Goal: Task Accomplishment & Management: Manage account settings

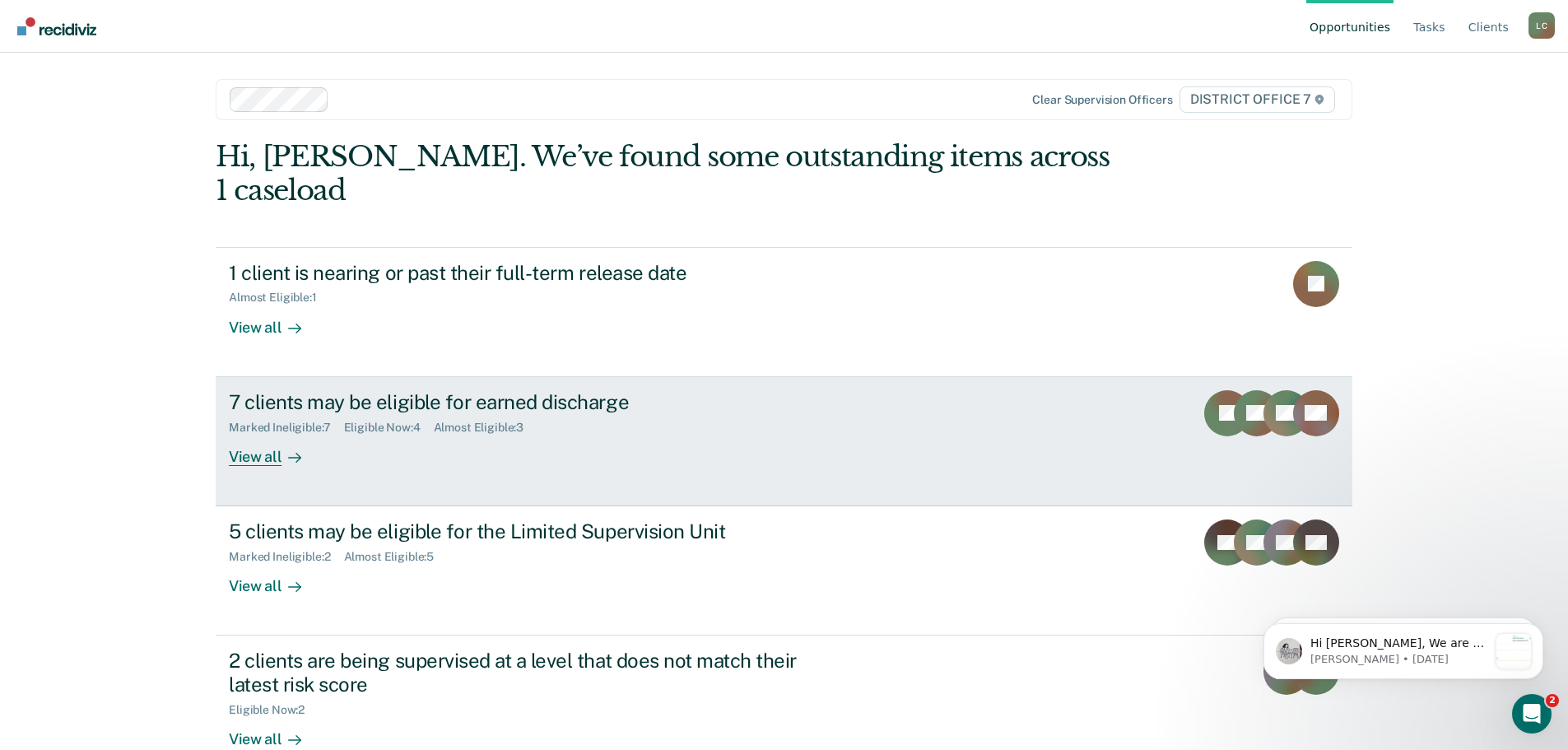
click at [282, 447] on div at bounding box center [292, 455] width 20 height 19
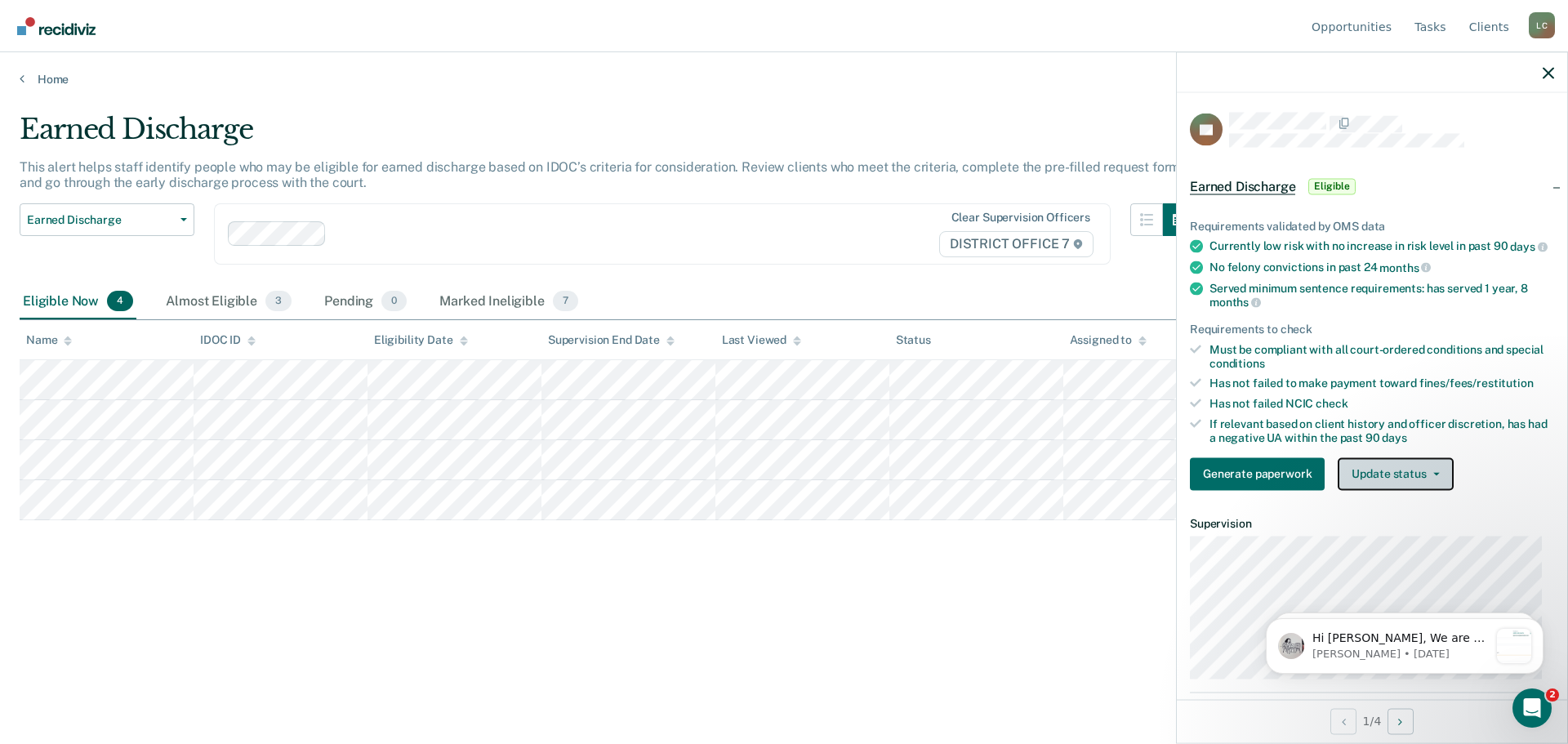
click at [1426, 475] on span "button" at bounding box center [1433, 473] width 14 height 3
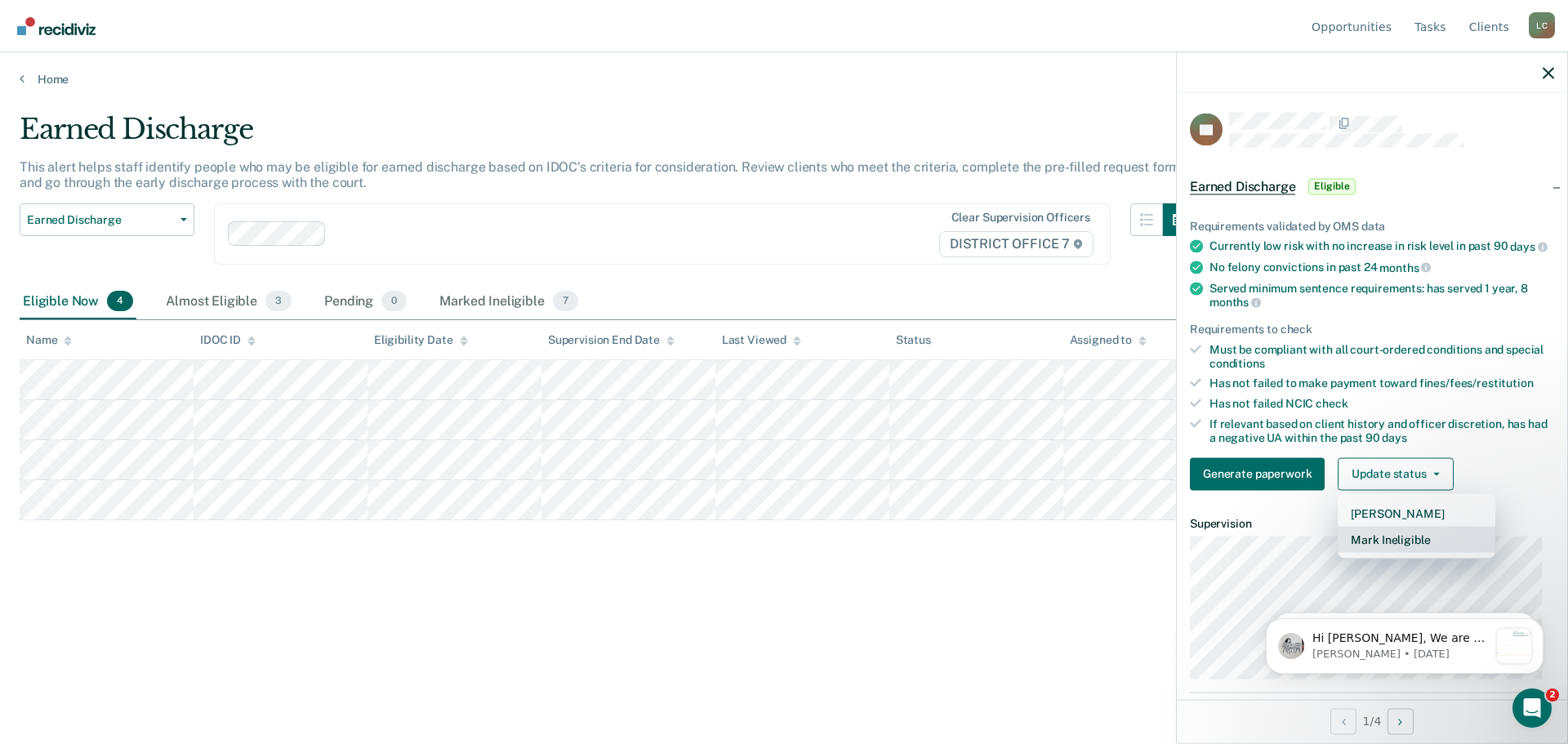
click at [1429, 552] on button "Mark Ineligible" at bounding box center [1415, 539] width 158 height 26
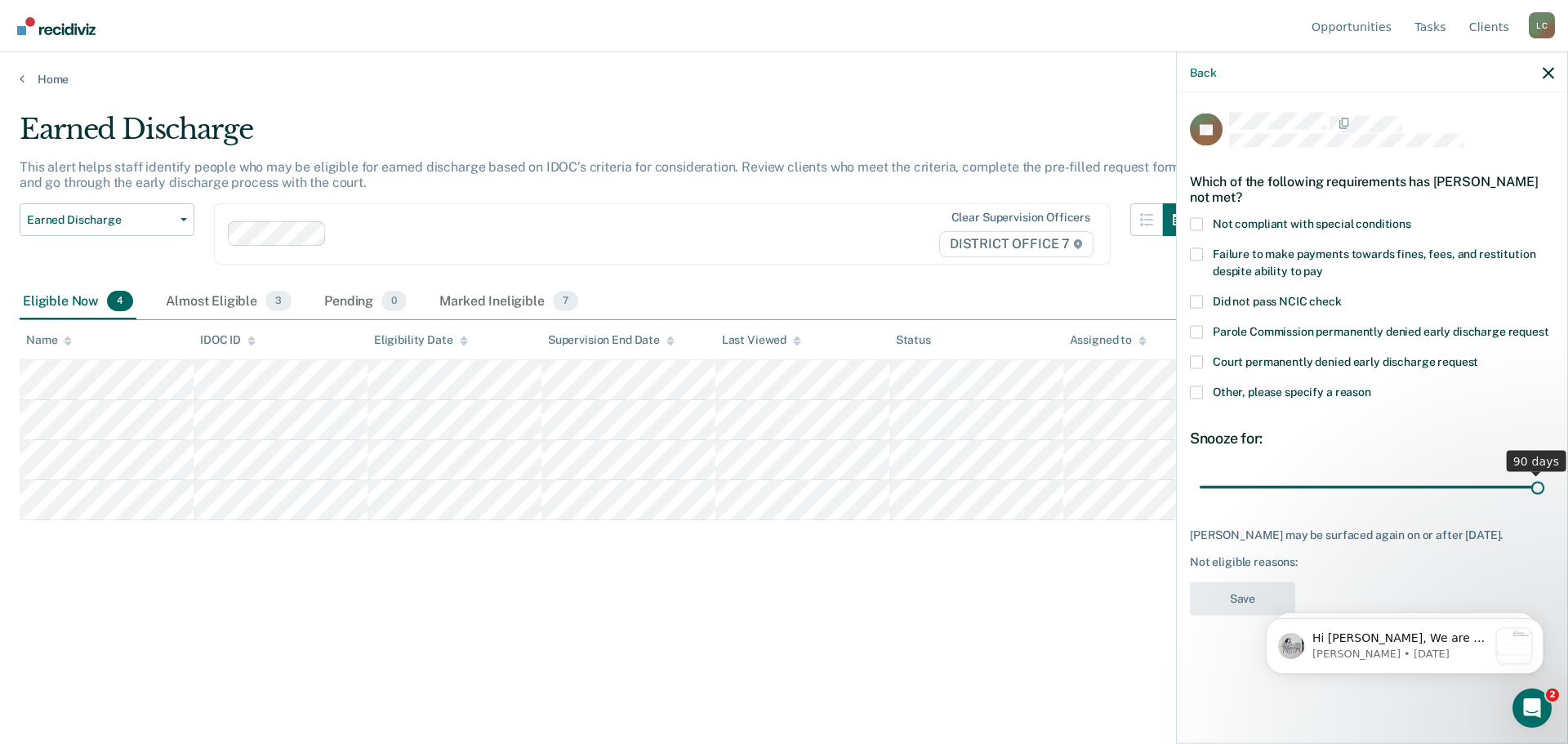
drag, startPoint x: 1324, startPoint y: 483, endPoint x: 1615, endPoint y: 479, distance: 291.0
type input "90"
click at [1544, 479] on input "range" at bounding box center [1372, 488] width 344 height 29
click at [1306, 259] on label "Failure to make payments towards fines, fees, and restitution despite ability t…" at bounding box center [1372, 264] width 364 height 34
click at [1322, 264] on input "Failure to make payments towards fines, fees, and restitution despite ability t…" at bounding box center [1322, 264] width 0 height 0
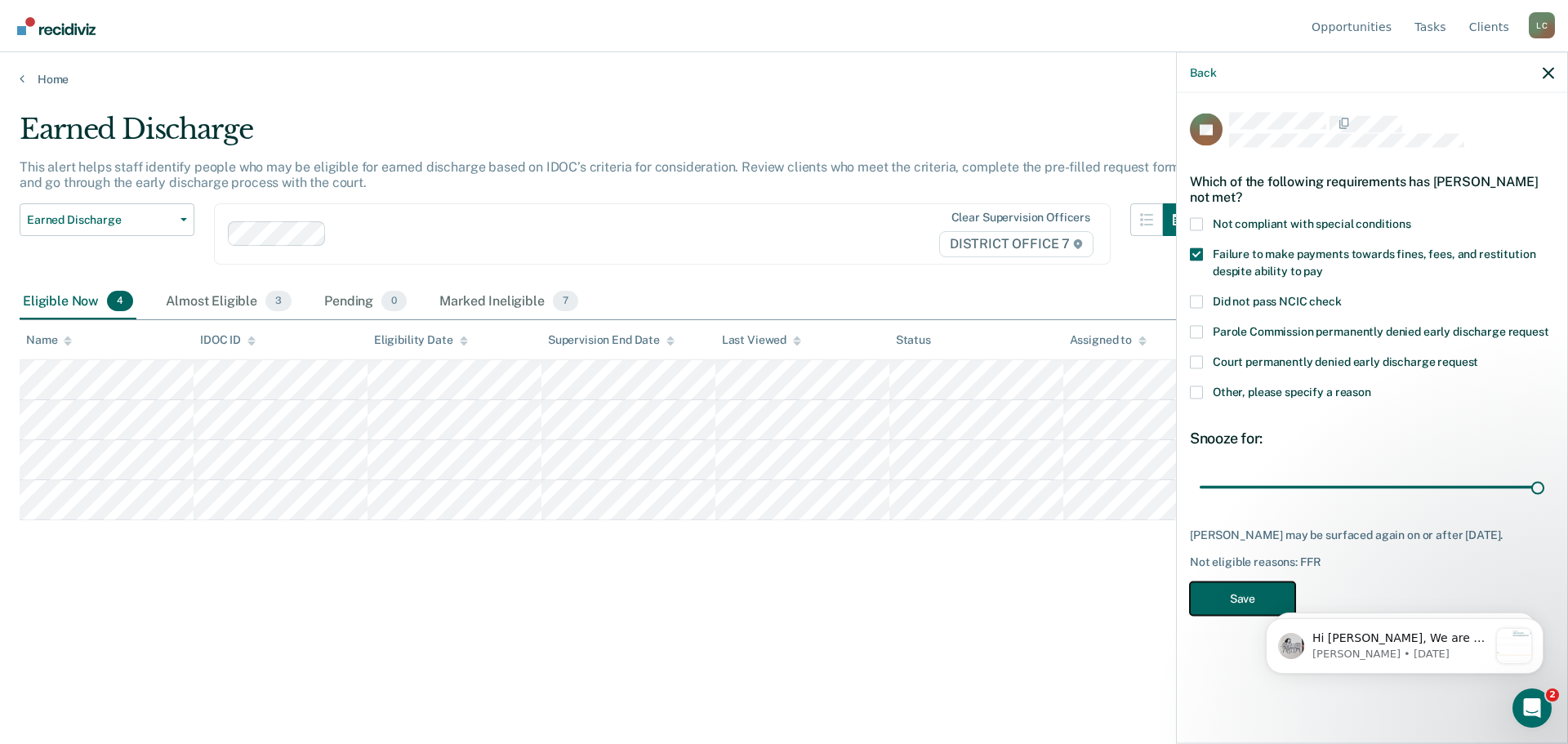
click at [1232, 599] on button "Save" at bounding box center [1242, 598] width 105 height 34
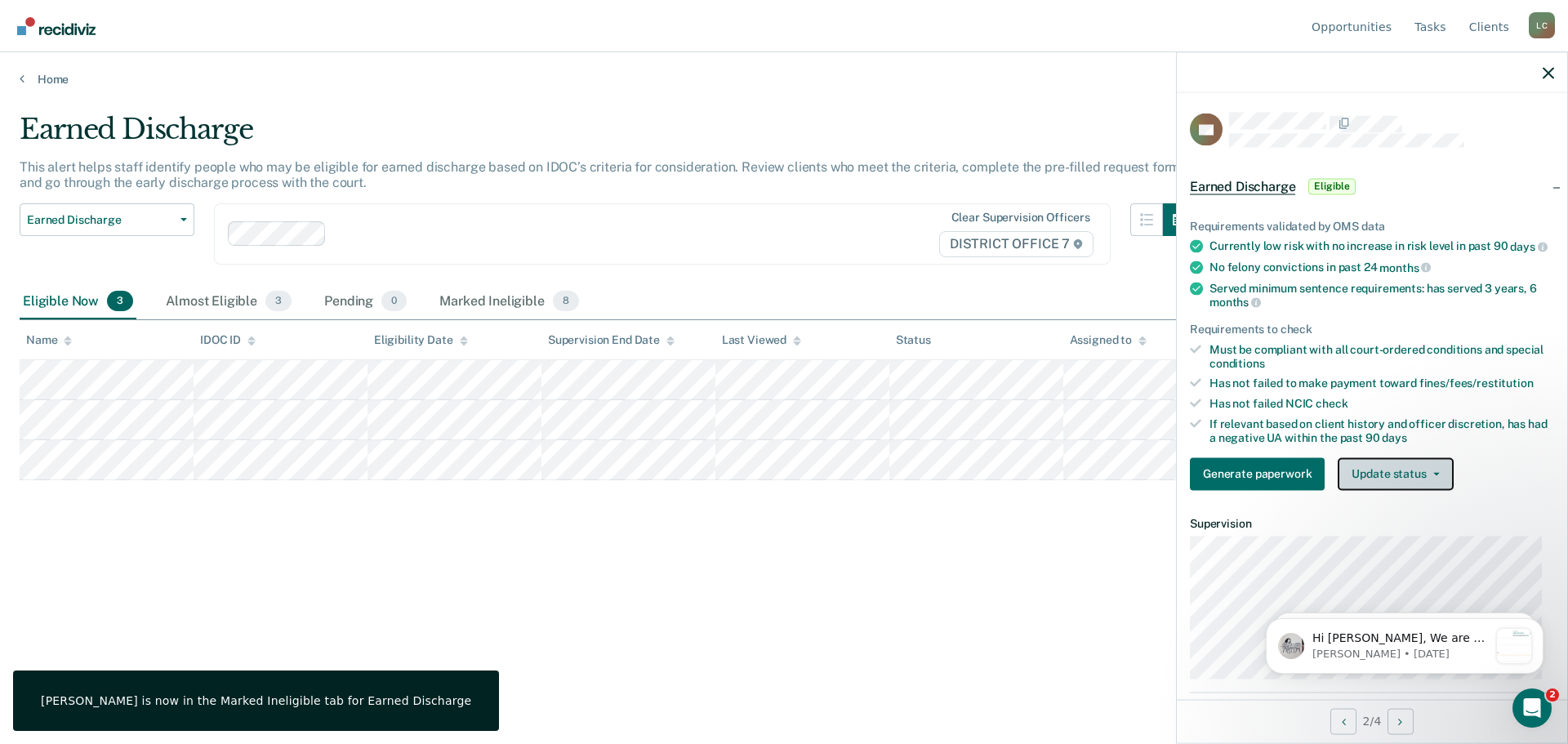
click at [1405, 485] on button "Update status" at bounding box center [1394, 474] width 115 height 33
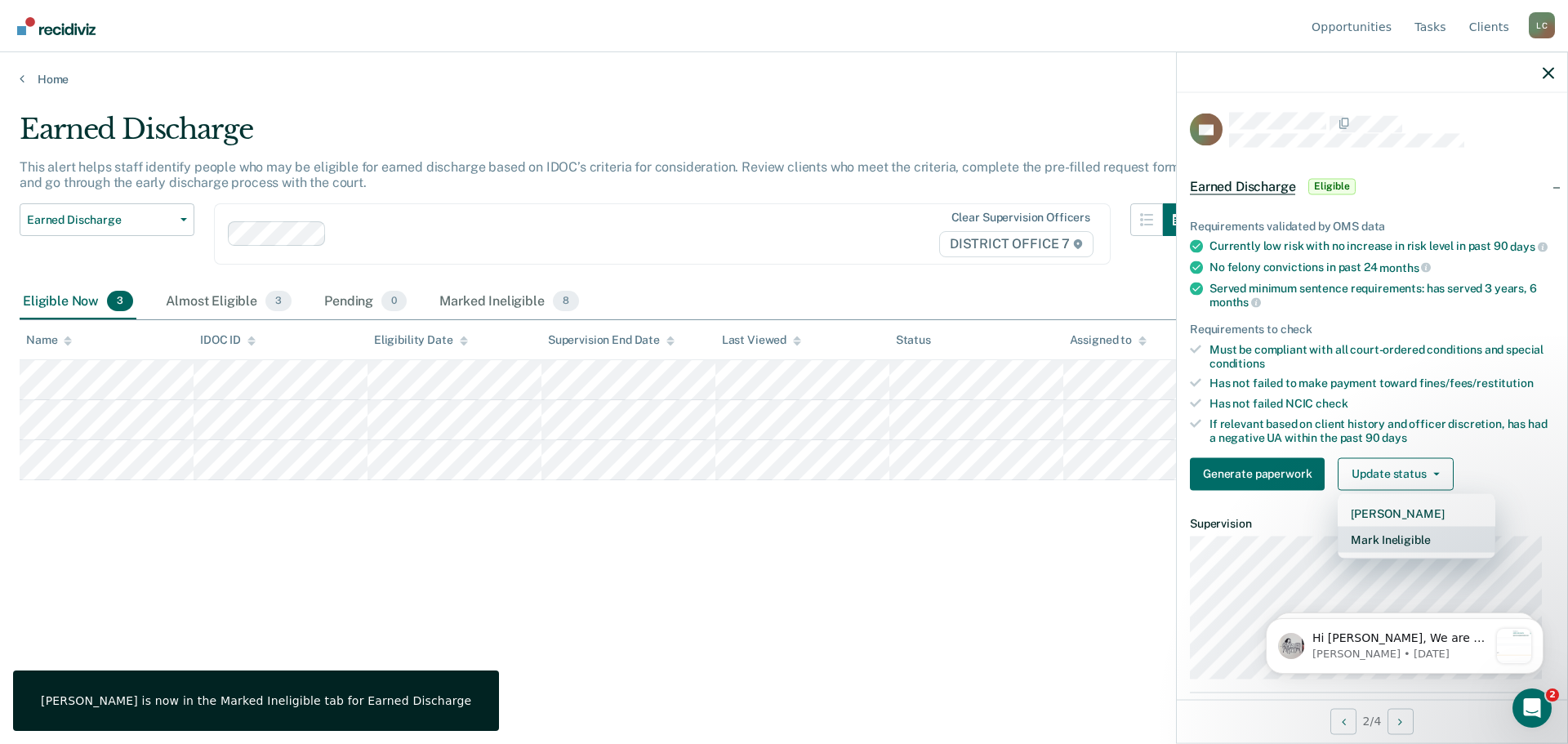
click at [1389, 552] on button "Mark Ineligible" at bounding box center [1415, 539] width 158 height 26
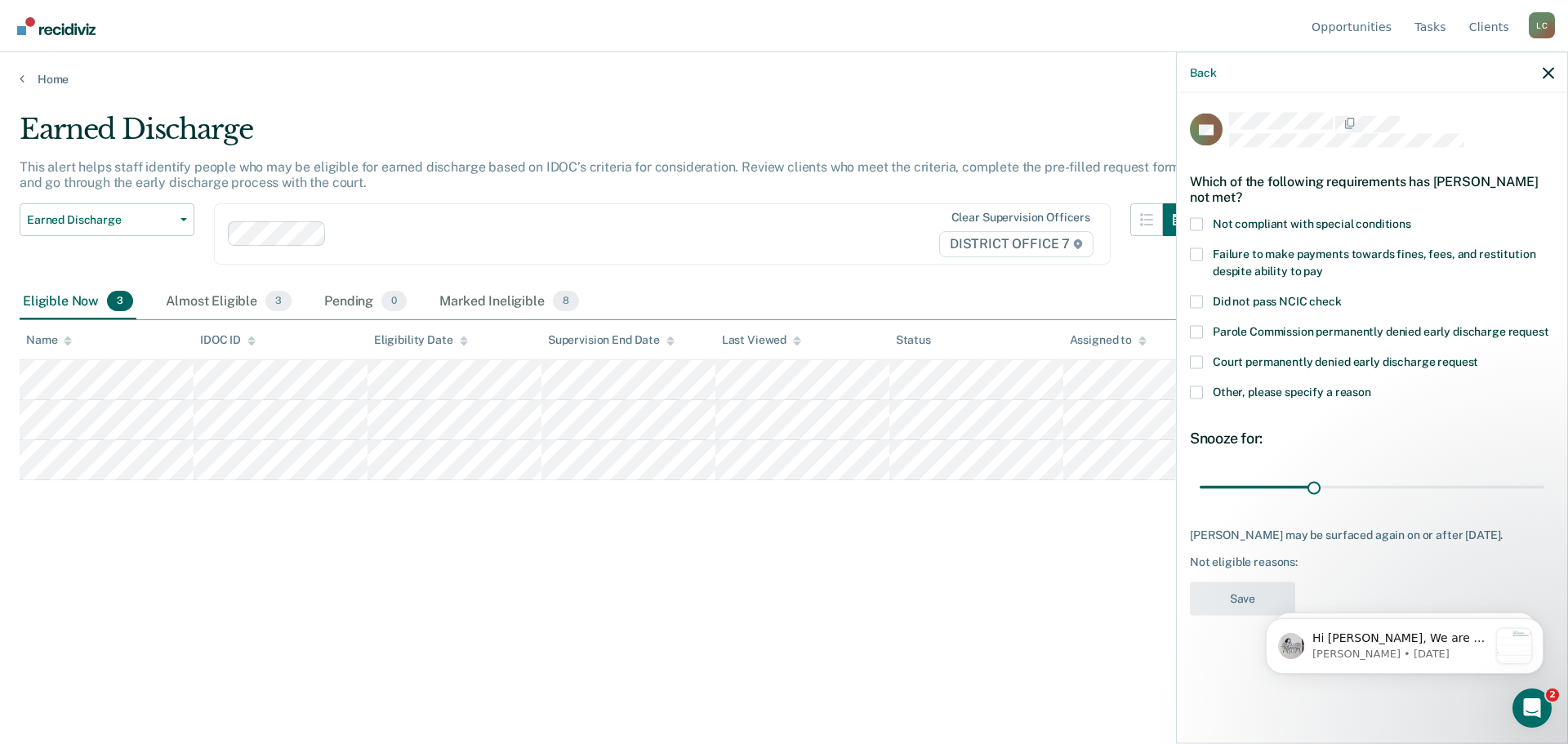
click at [1253, 260] on label "Failure to make payments towards fines, fees, and restitution despite ability t…" at bounding box center [1372, 264] width 364 height 34
click at [1322, 264] on input "Failure to make payments towards fines, fees, and restitution despite ability t…" at bounding box center [1322, 264] width 0 height 0
drag, startPoint x: 1309, startPoint y: 490, endPoint x: 1557, endPoint y: 485, distance: 248.1
type input "90"
click at [1544, 484] on input "range" at bounding box center [1372, 488] width 344 height 29
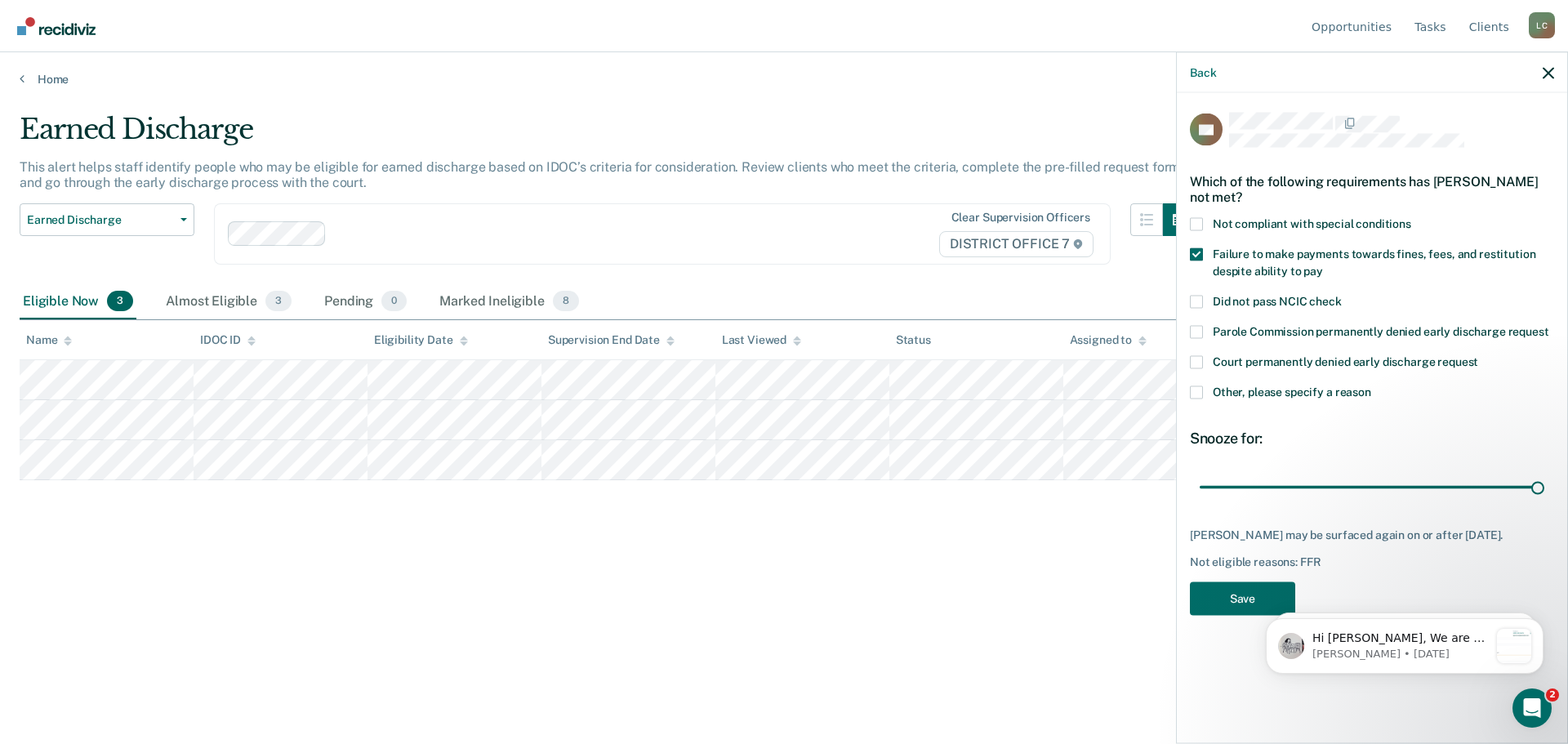
click at [1241, 588] on html "Hi [PERSON_NAME], We are so excited to announce a brand new feature: AI case no…" at bounding box center [1405, 642] width 327 height 114
click at [1238, 594] on button "Save" at bounding box center [1242, 598] width 105 height 34
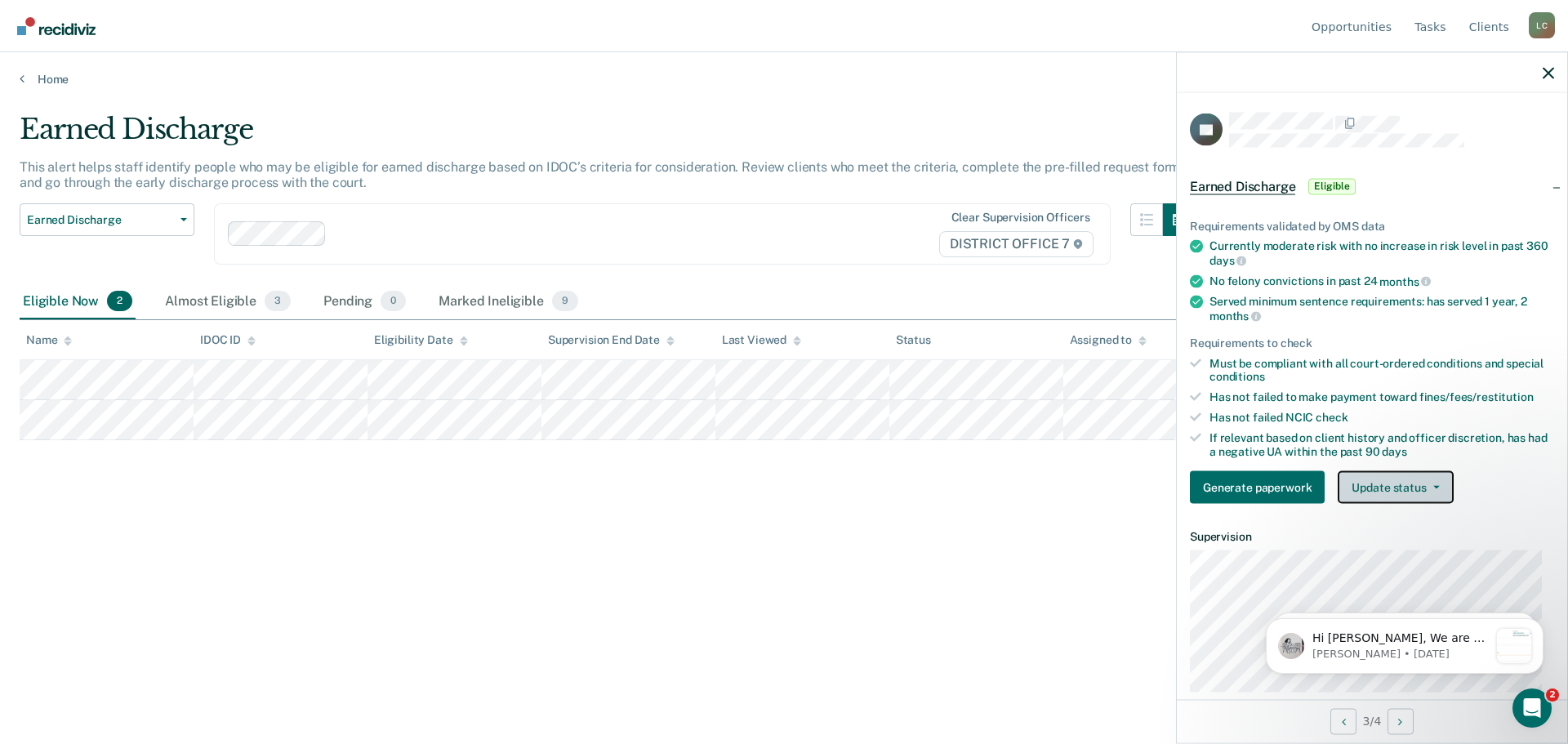
click at [1405, 484] on button "Update status" at bounding box center [1394, 488] width 115 height 33
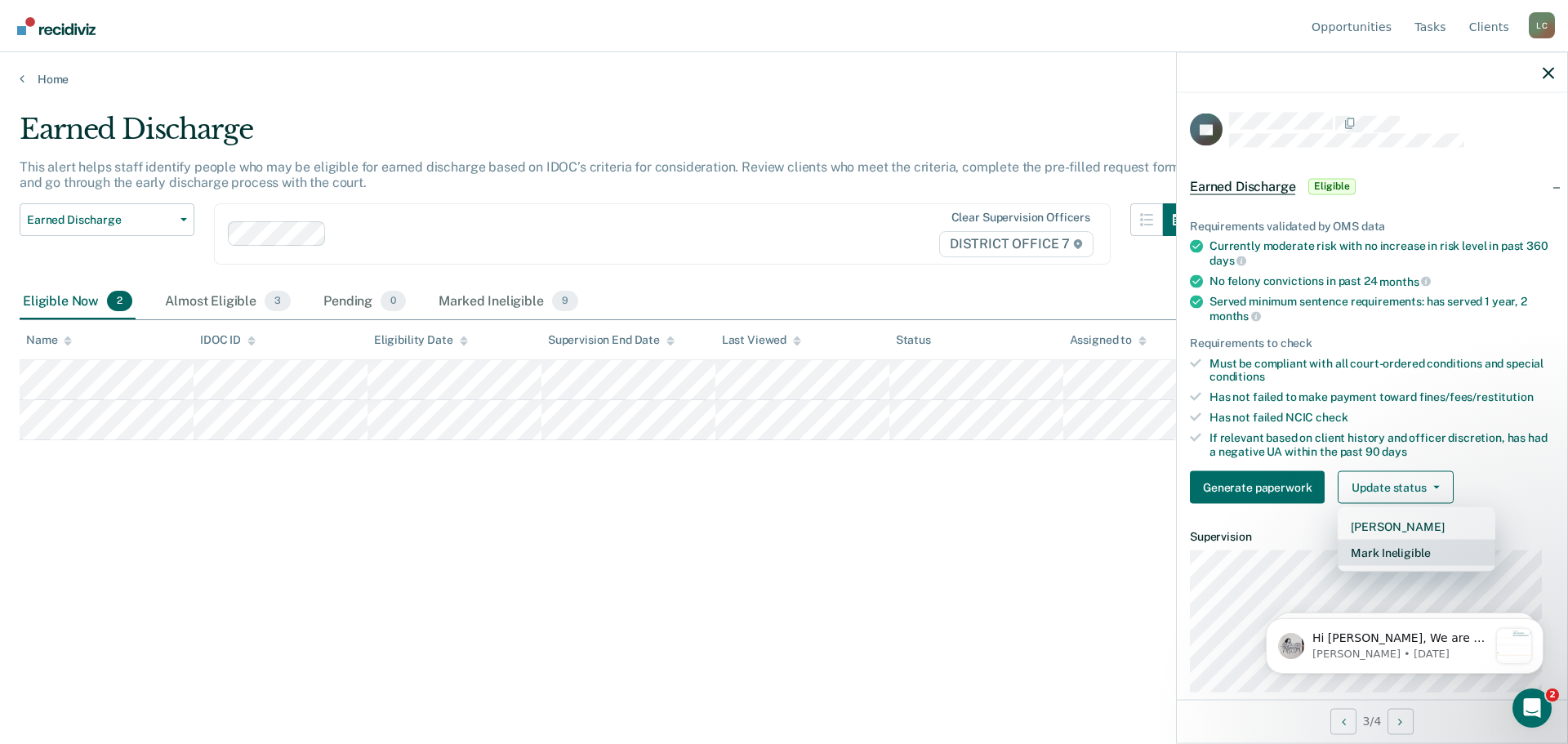
click at [1405, 554] on button "Mark Ineligible" at bounding box center [1415, 552] width 158 height 26
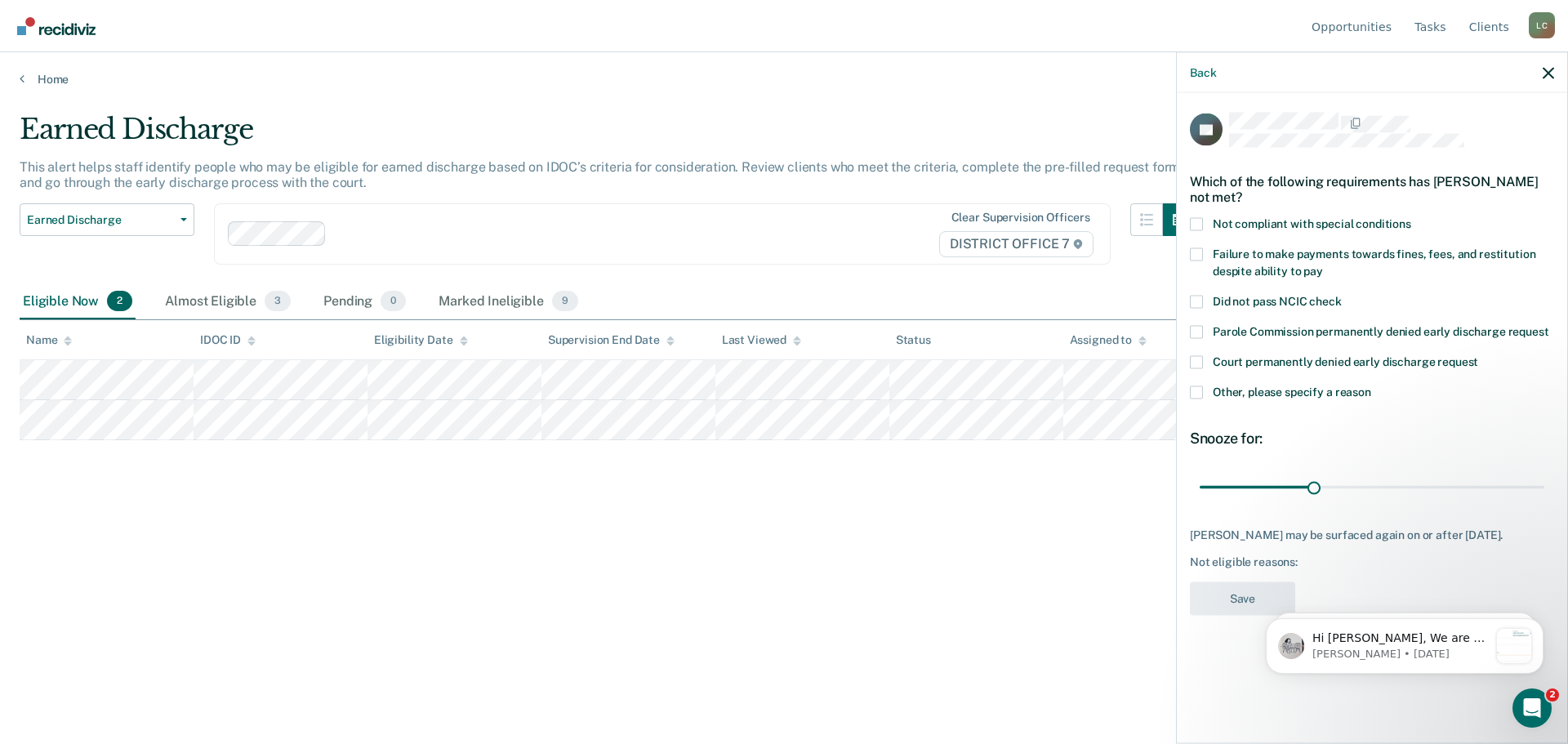
click at [1242, 266] on span "Failure to make payments towards fines, fees, and restitution despite ability t…" at bounding box center [1373, 261] width 322 height 30
click at [1322, 264] on input "Failure to make payments towards fines, fees, and restitution despite ability t…" at bounding box center [1322, 264] width 0 height 0
drag, startPoint x: 1317, startPoint y: 490, endPoint x: 1442, endPoint y: 554, distance: 140.4
type input "90"
click at [1544, 495] on input "range" at bounding box center [1372, 488] width 344 height 29
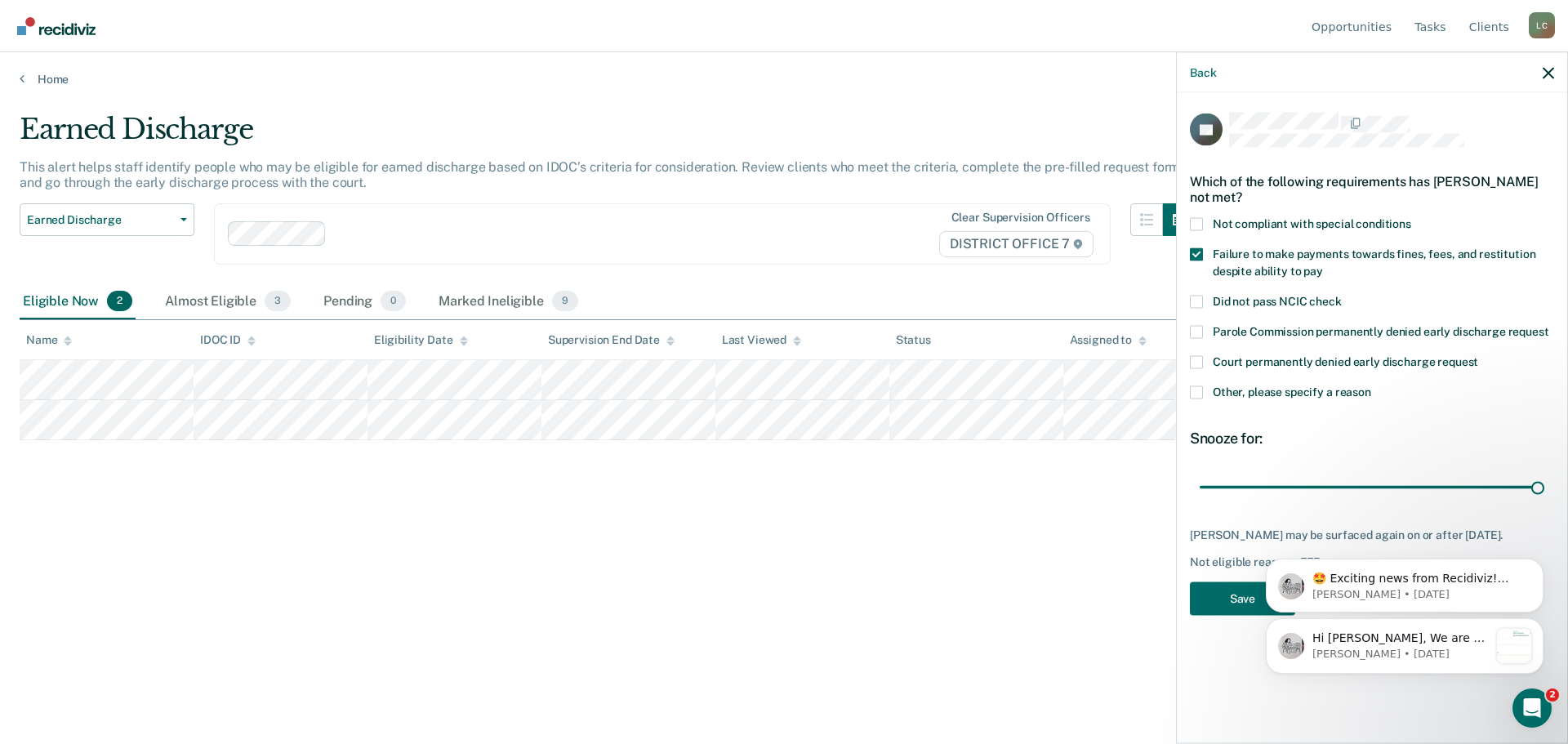
click at [1257, 595] on div "Hi [PERSON_NAME], We are so excited to announce a brand new feature: AI case no…" at bounding box center [1404, 571] width 301 height 204
click at [1221, 599] on button "Save" at bounding box center [1242, 598] width 105 height 34
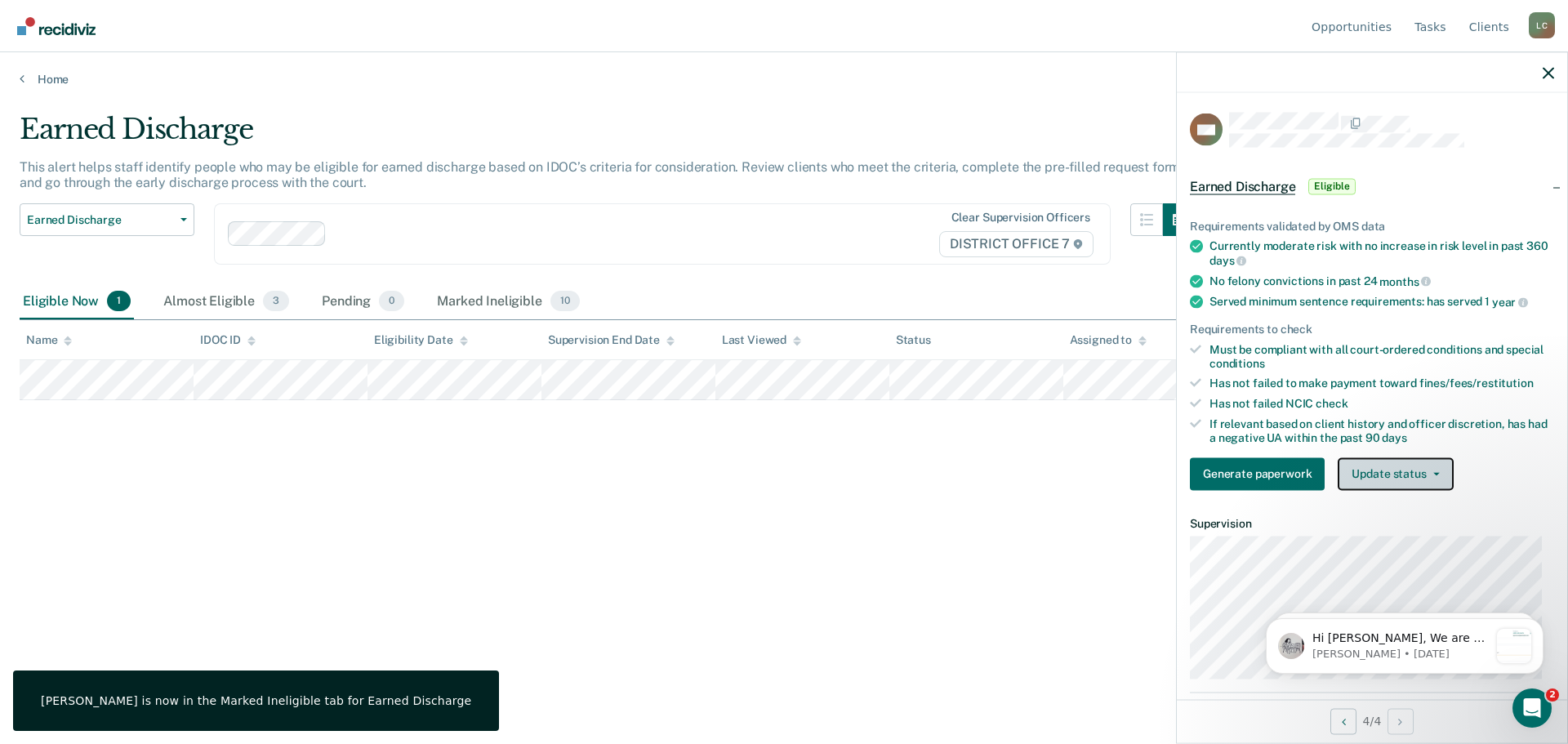
click at [1428, 466] on button "Update status" at bounding box center [1394, 474] width 115 height 33
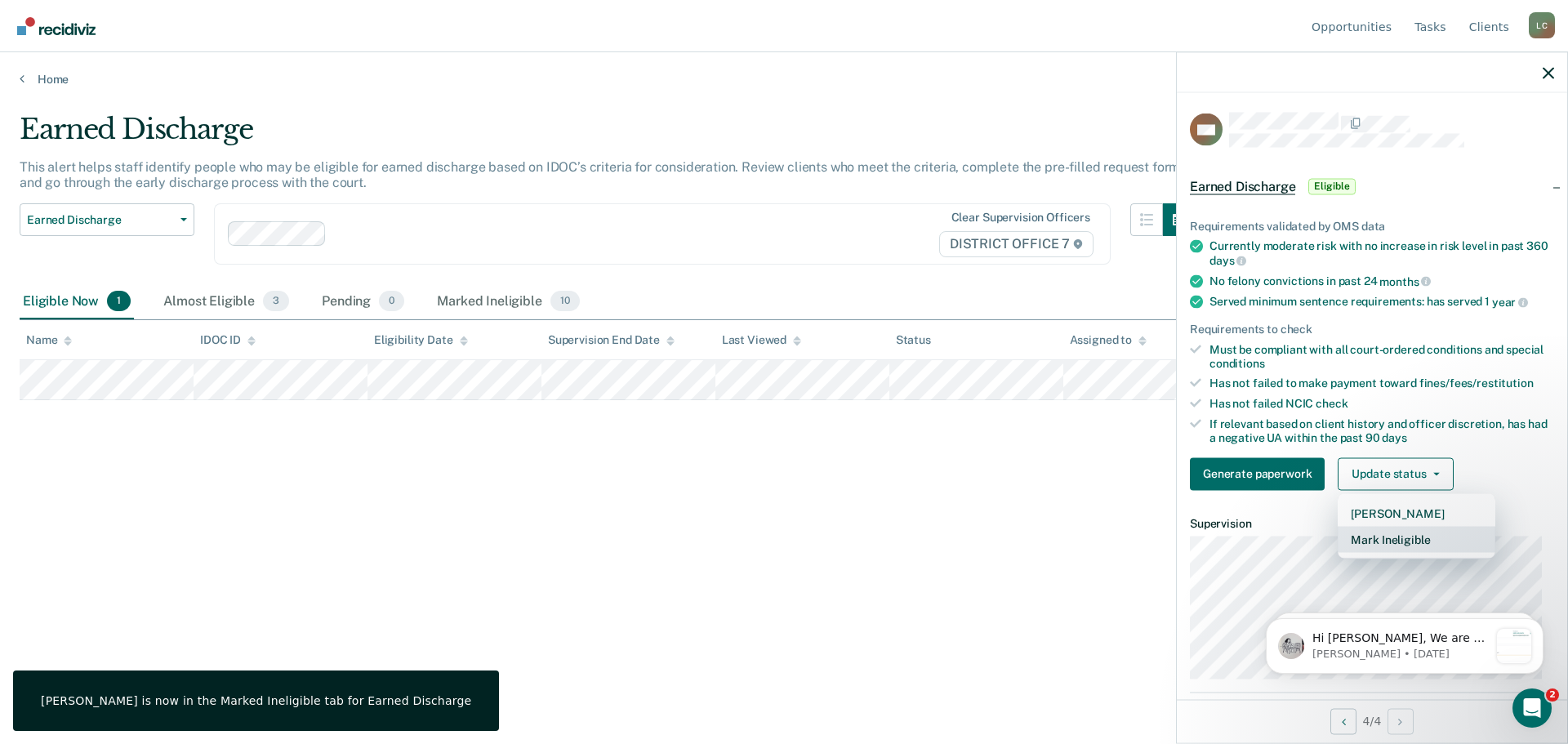
click at [1404, 537] on button "Mark Ineligible" at bounding box center [1415, 539] width 158 height 26
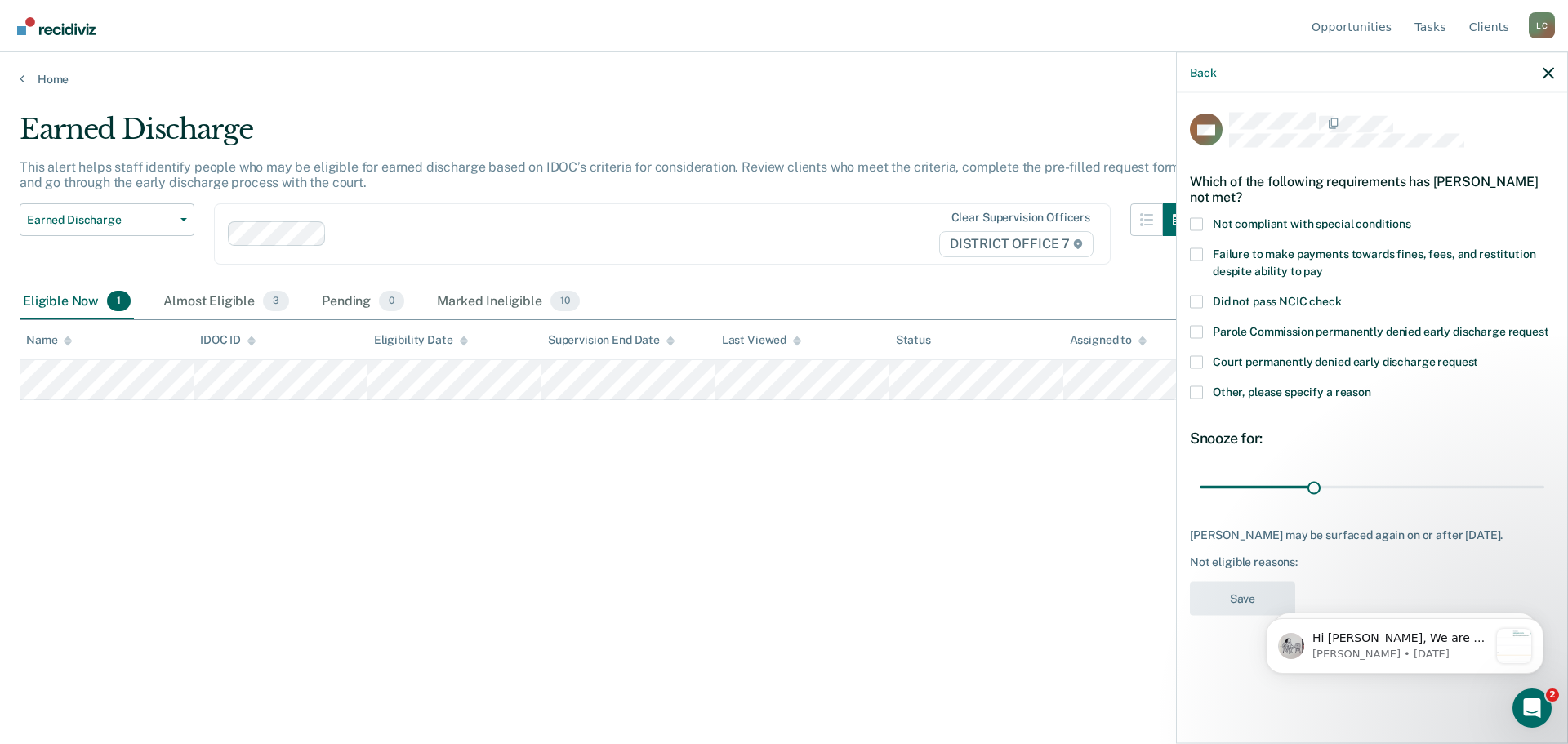
click at [1251, 260] on label "Failure to make payments towards fines, fees, and restitution despite ability t…" at bounding box center [1372, 264] width 364 height 34
click at [1322, 264] on input "Failure to make payments towards fines, fees, and restitution despite ability t…" at bounding box center [1322, 264] width 0 height 0
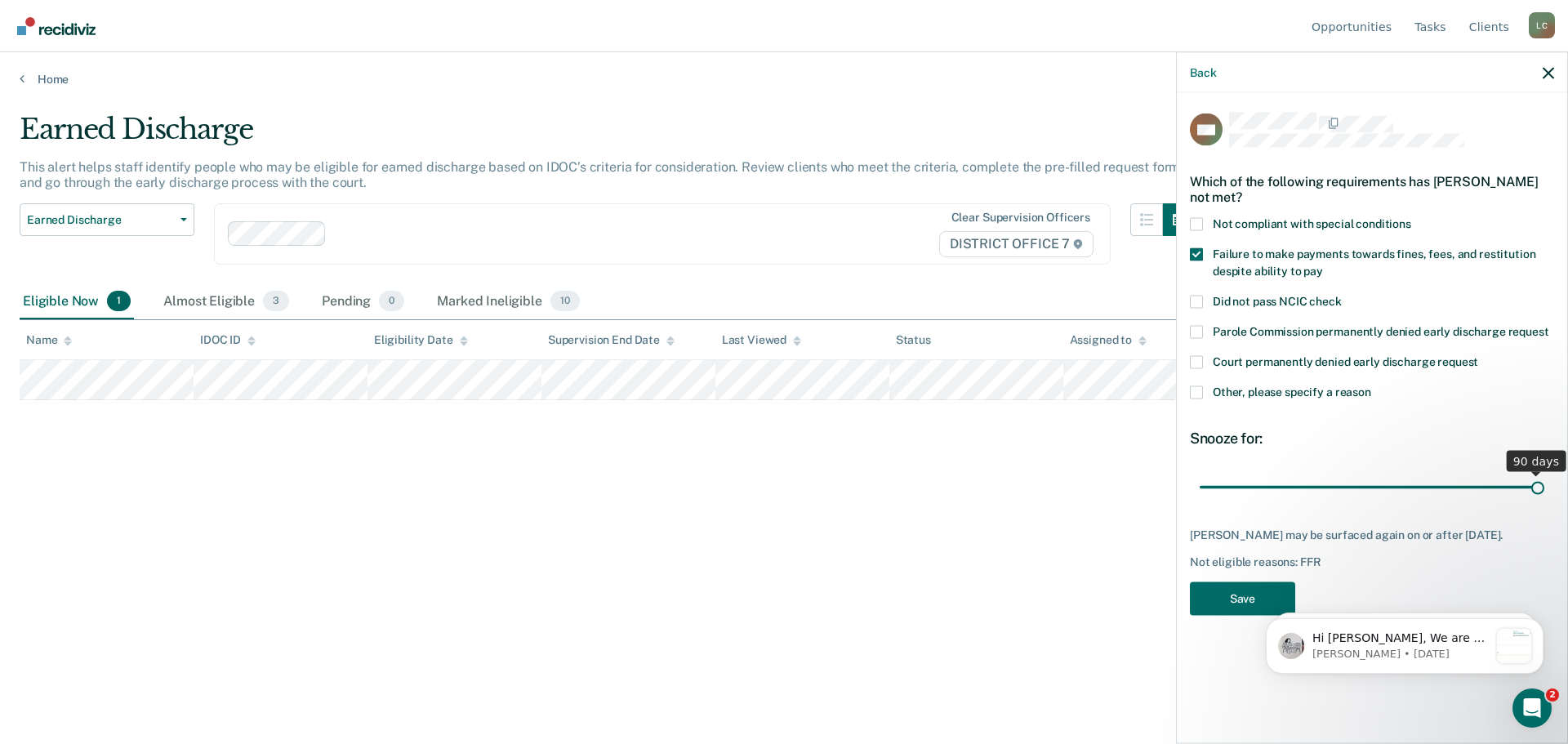
drag, startPoint x: 1312, startPoint y: 490, endPoint x: 1574, endPoint y: 485, distance: 262.0
type input "90"
click at [1544, 485] on input "range" at bounding box center [1372, 488] width 344 height 29
click at [1218, 603] on button "Save" at bounding box center [1242, 598] width 105 height 34
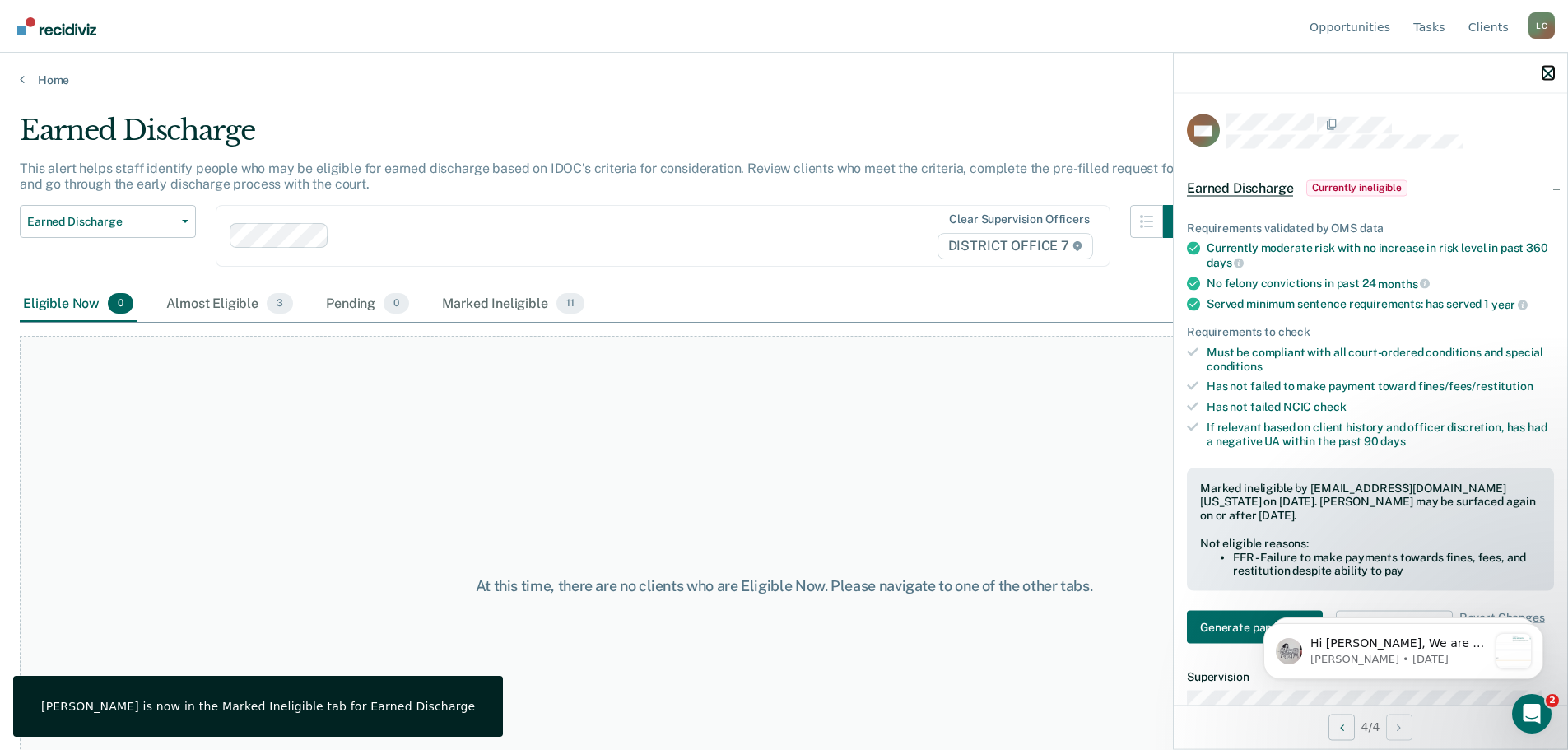
click at [1545, 72] on icon "button" at bounding box center [1548, 73] width 12 height 12
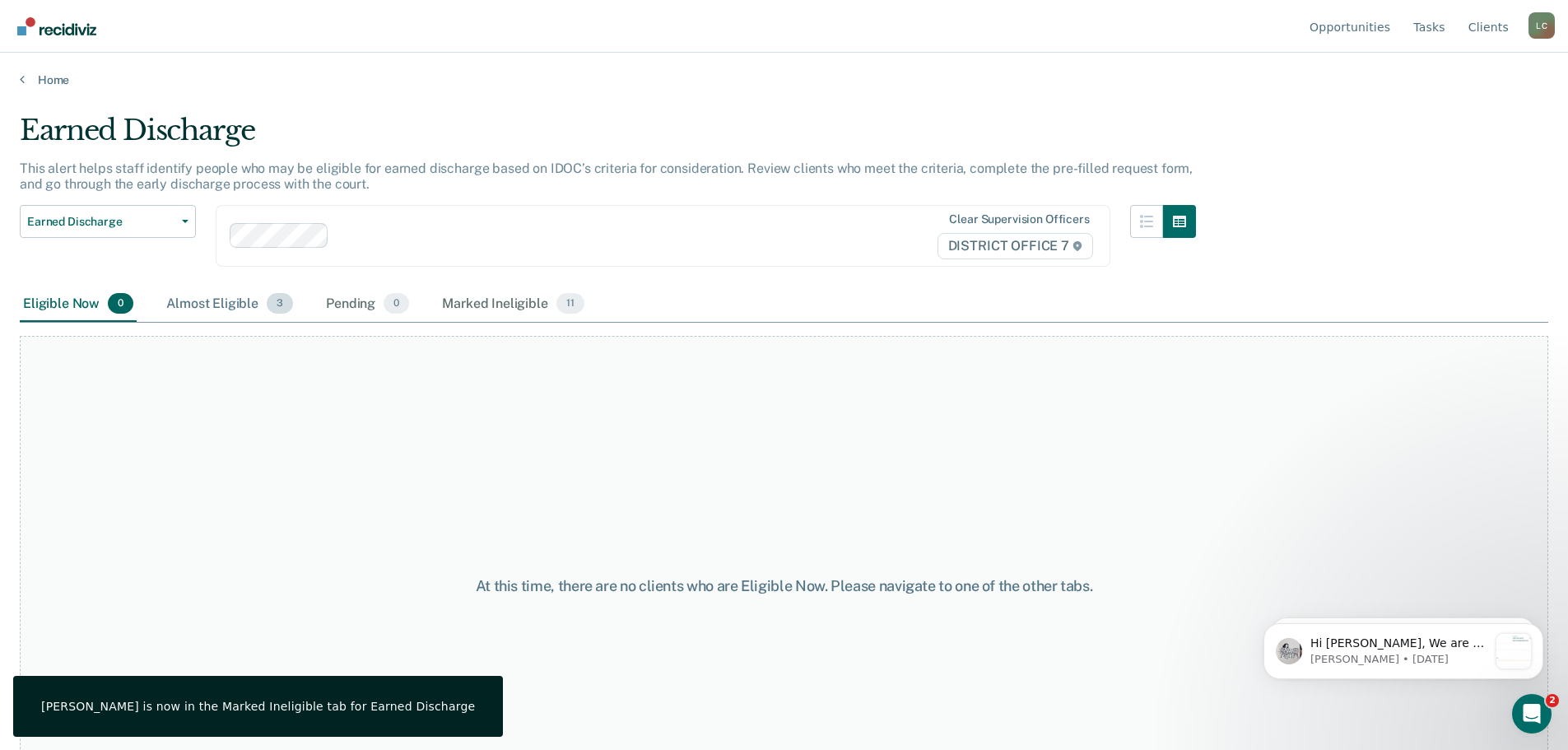
click at [241, 314] on div "Almost Eligible 3" at bounding box center [229, 304] width 134 height 36
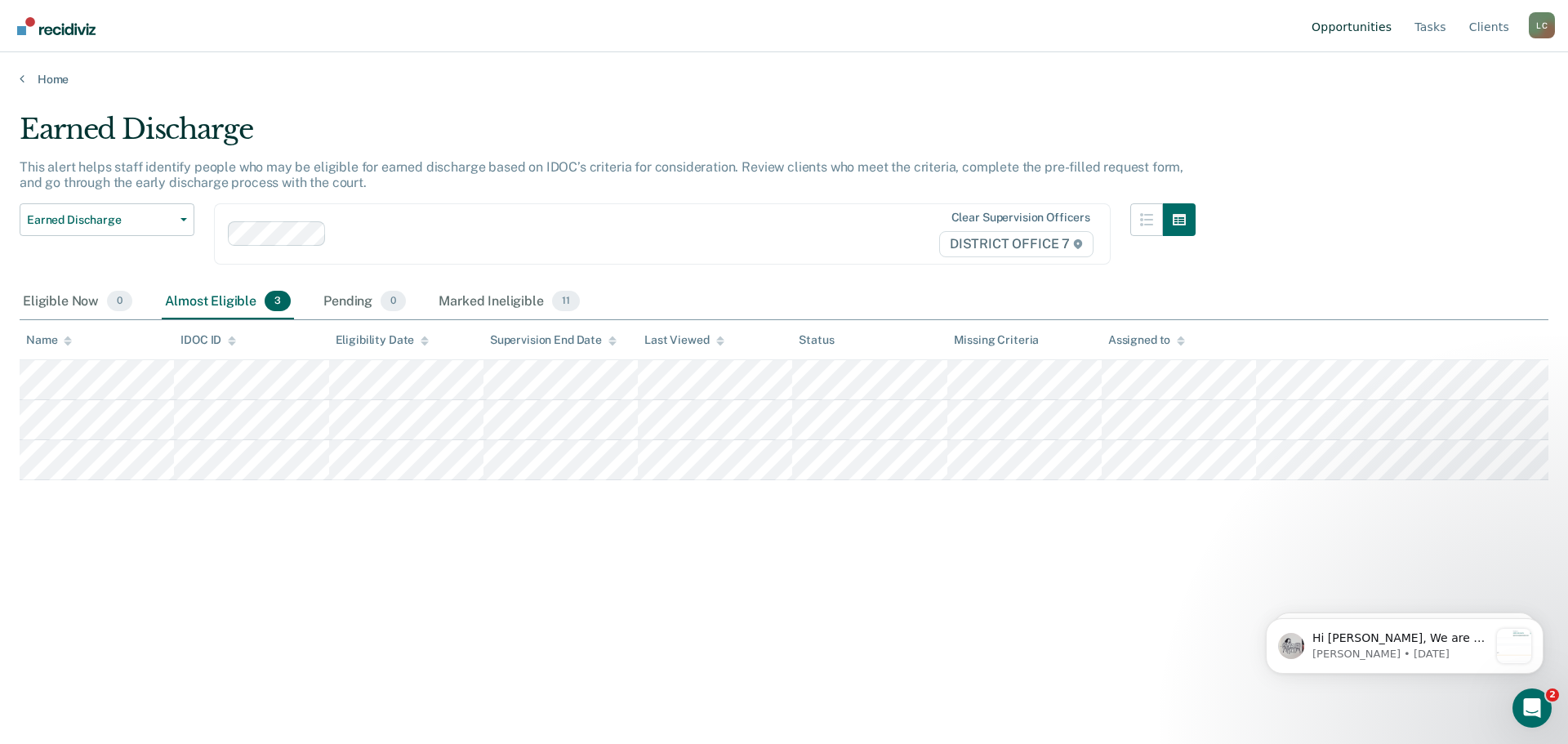
click at [1358, 30] on link "Opportunities" at bounding box center [1350, 26] width 86 height 52
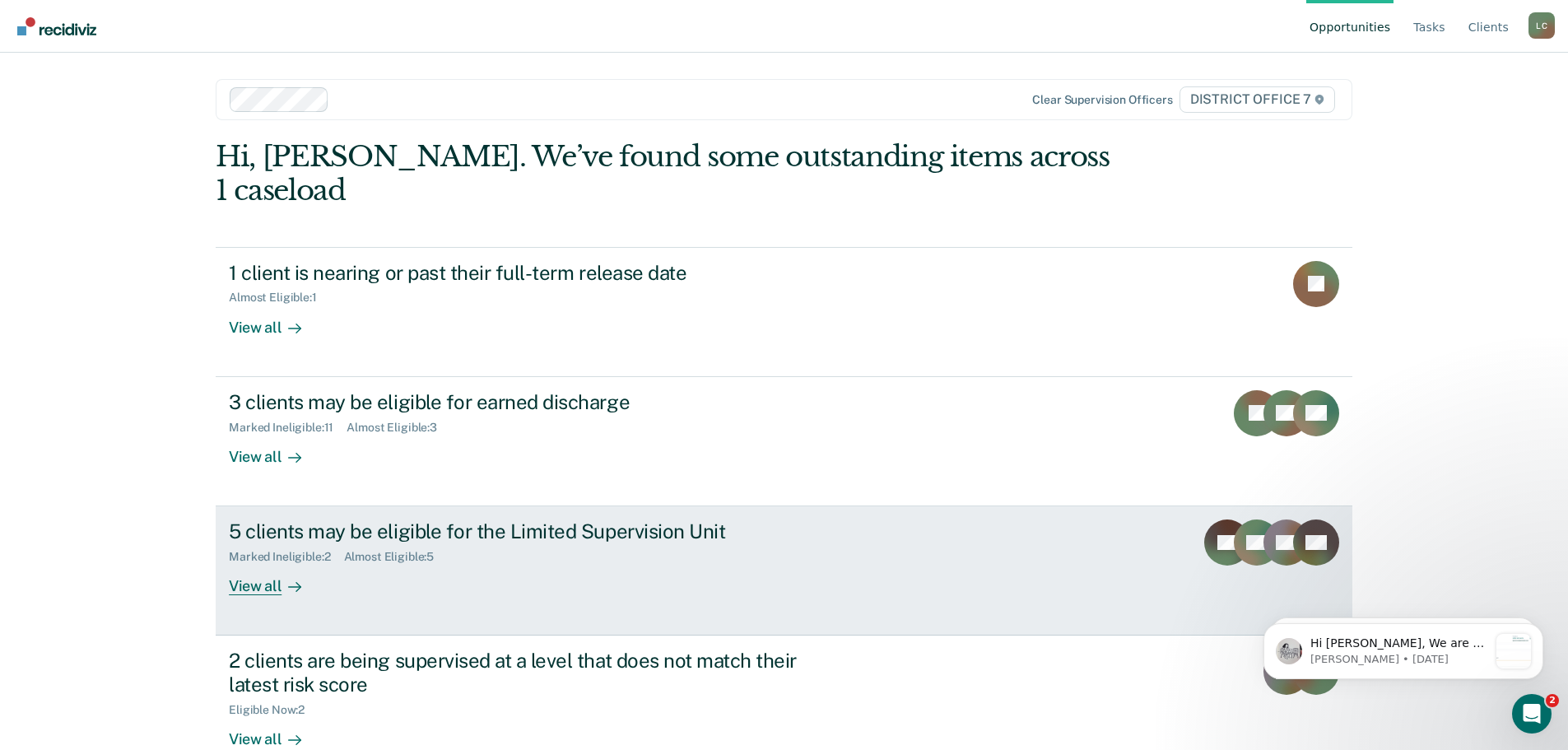
click at [247, 564] on div "View all" at bounding box center [275, 579] width 93 height 32
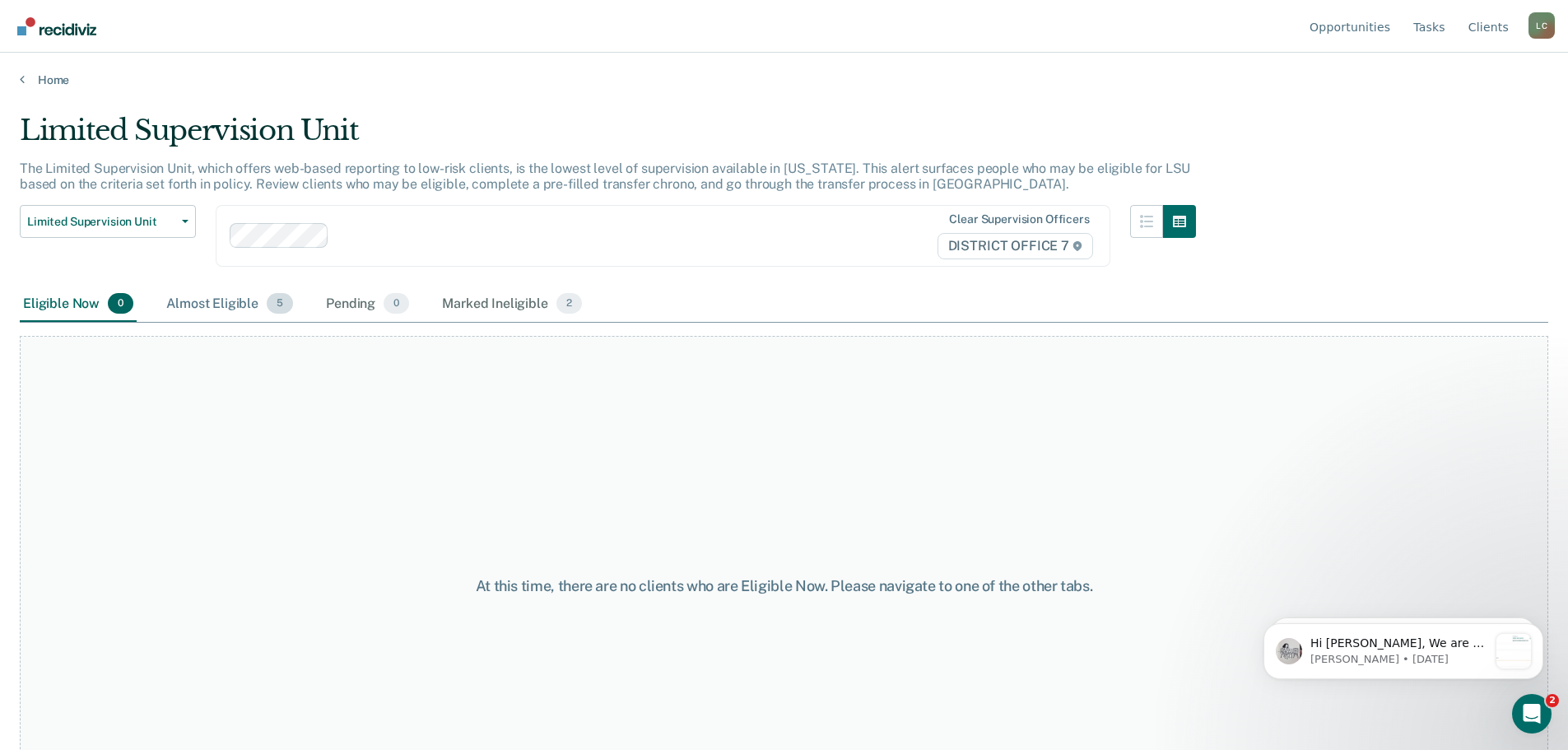
click at [231, 299] on div "Almost Eligible 5" at bounding box center [229, 304] width 134 height 36
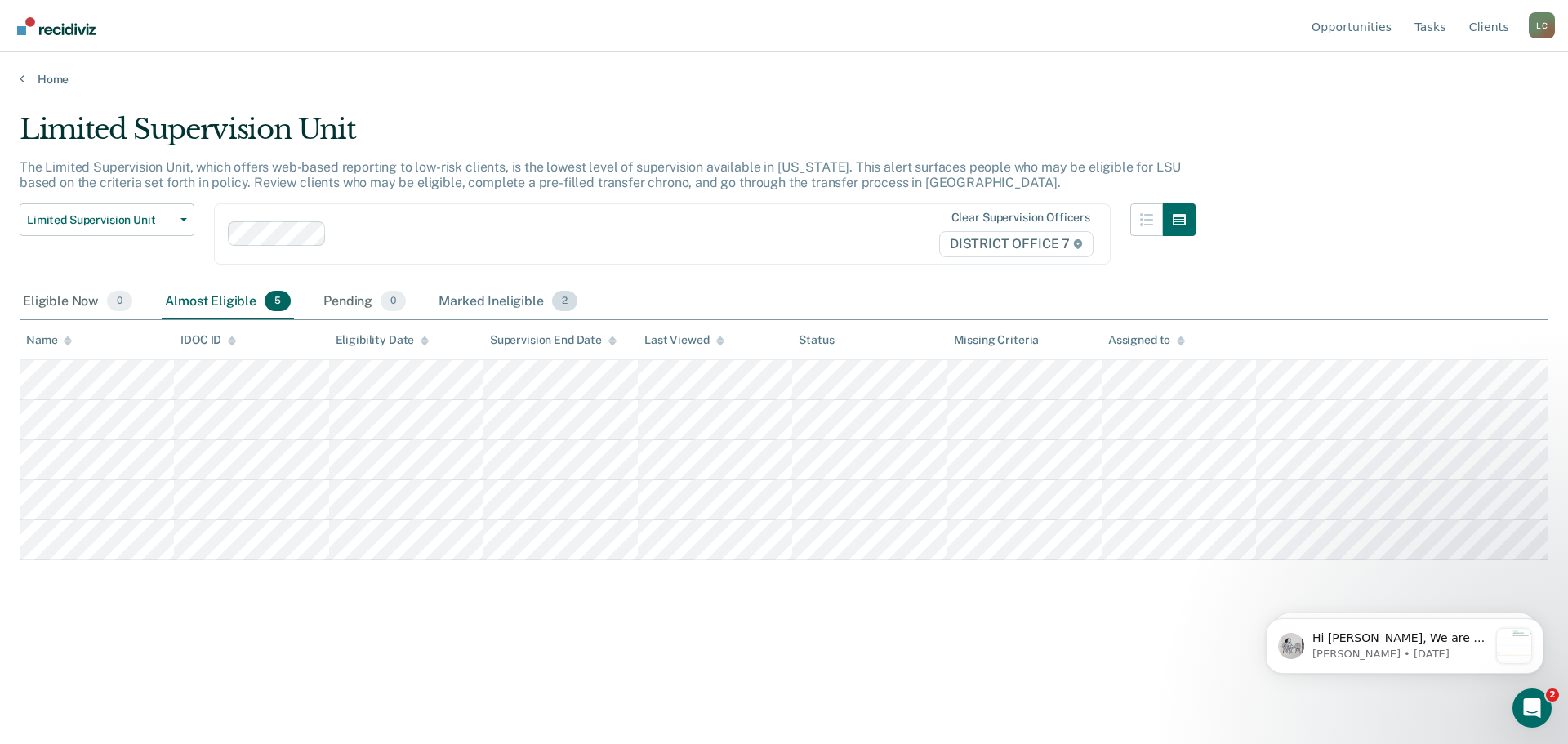
click at [520, 290] on div "Marked Ineligible 2" at bounding box center [508, 302] width 145 height 36
